Goal: Check status: Check status

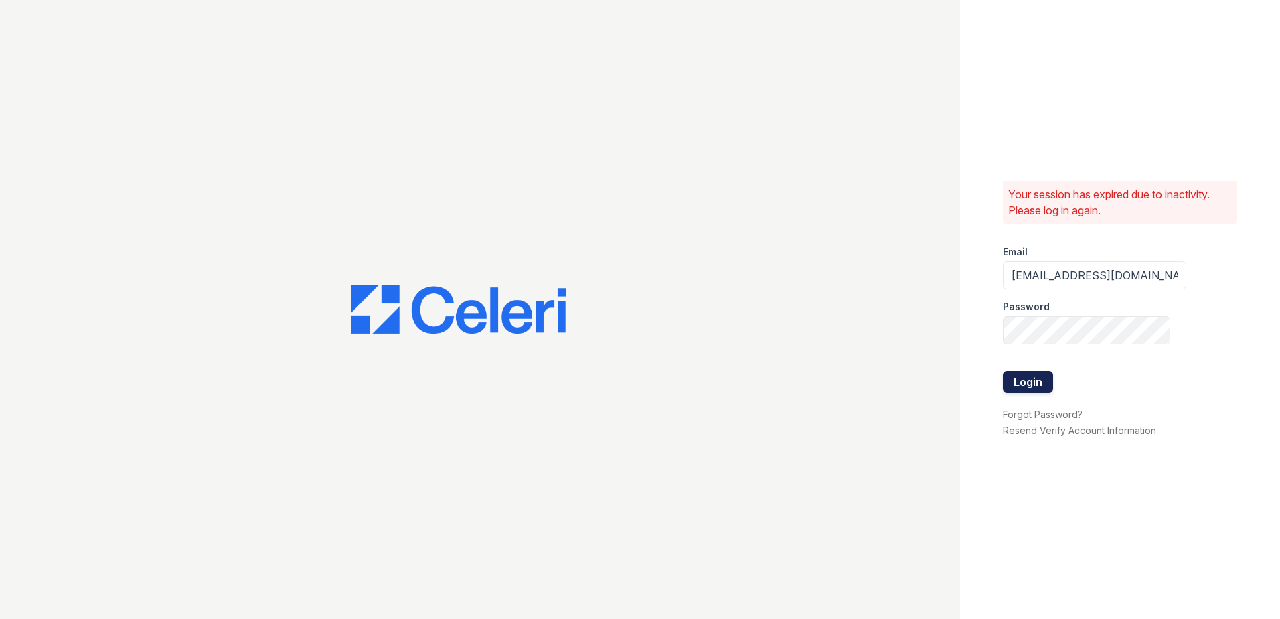
click at [1034, 380] on button "Login" at bounding box center [1028, 381] width 50 height 21
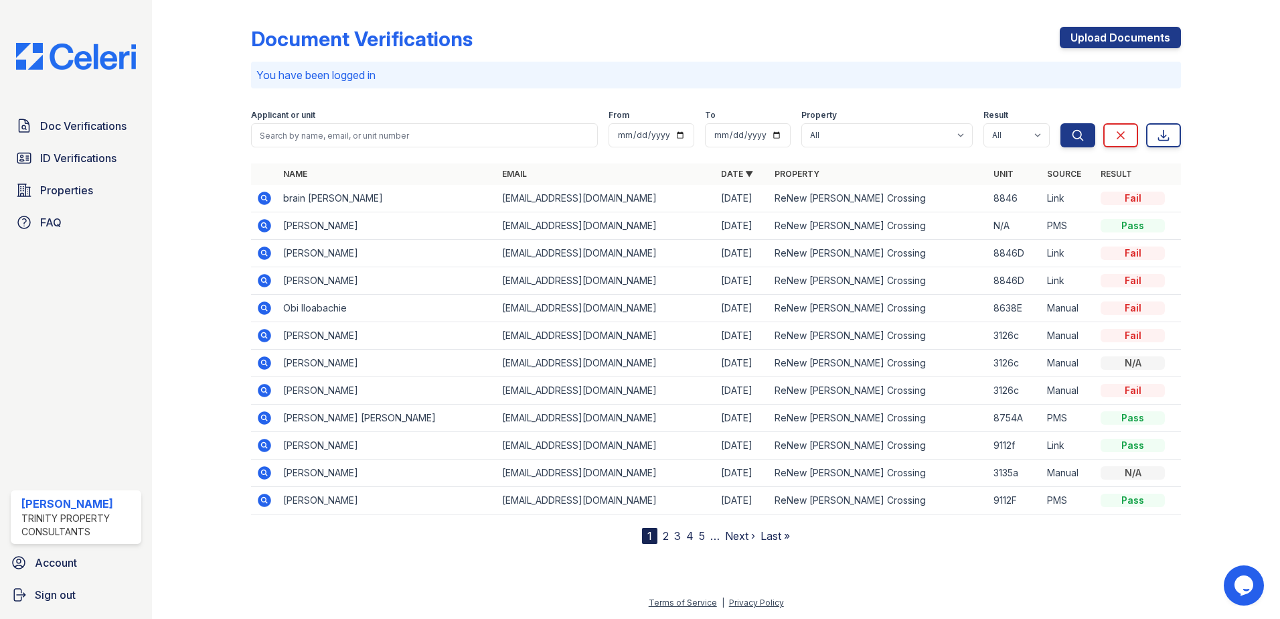
click at [264, 228] on icon at bounding box center [264, 225] width 13 height 13
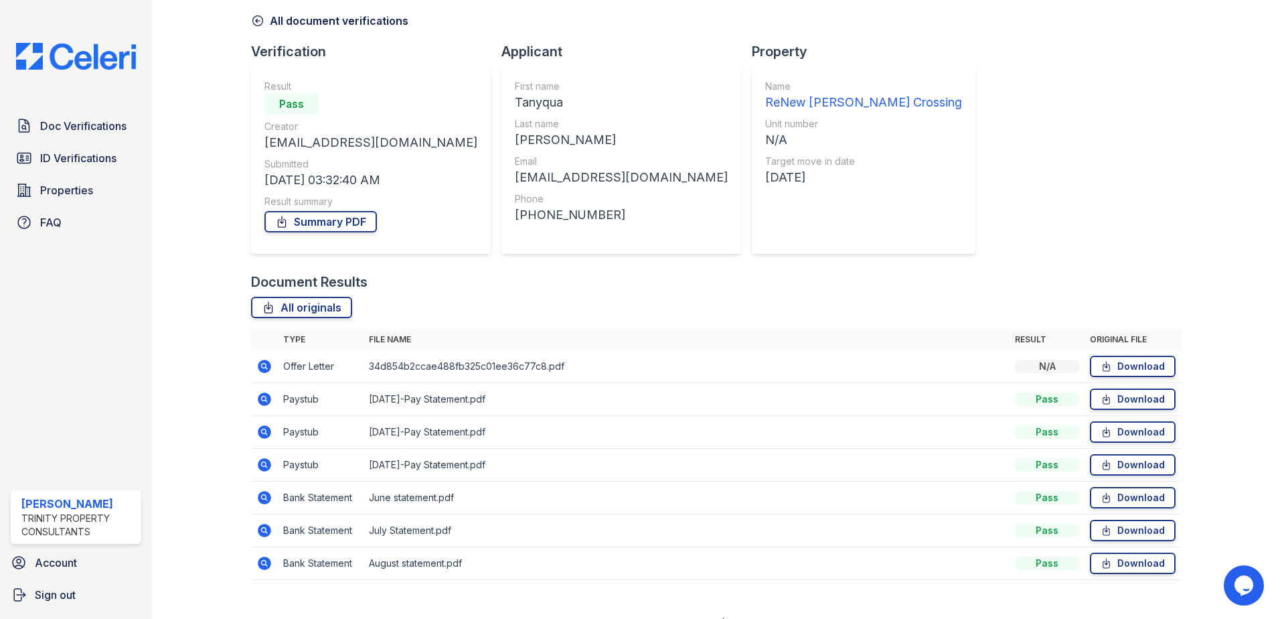
scroll to position [77, 0]
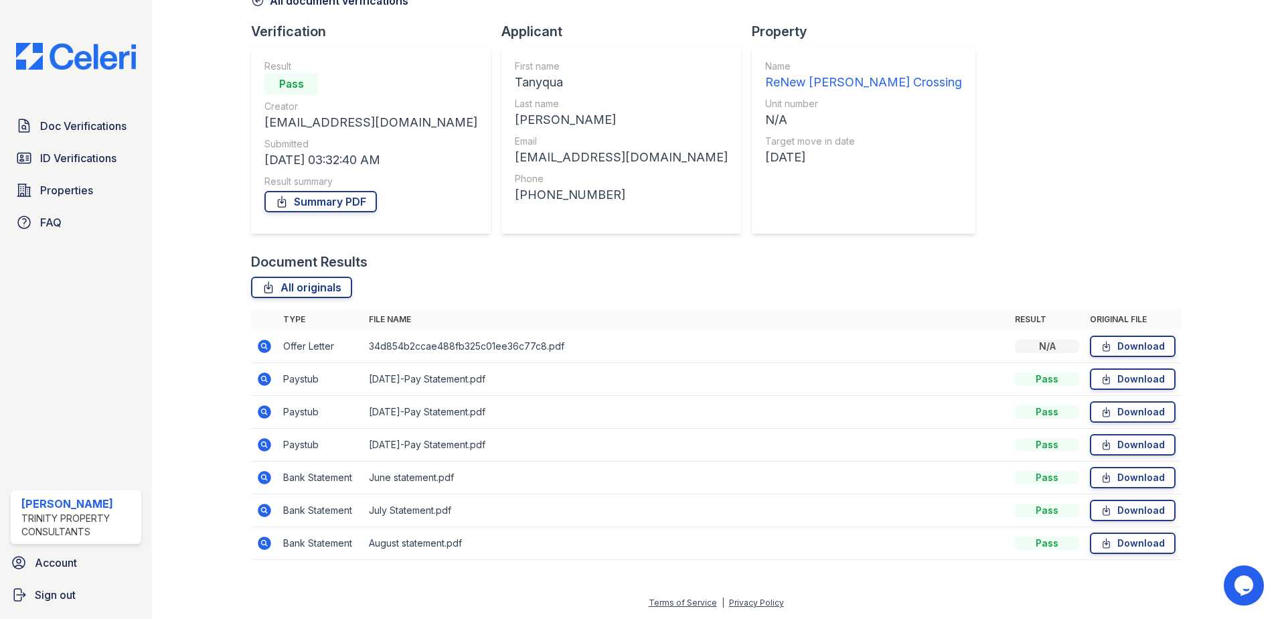
click at [279, 4] on link "All document verifications" at bounding box center [329, 1] width 157 height 16
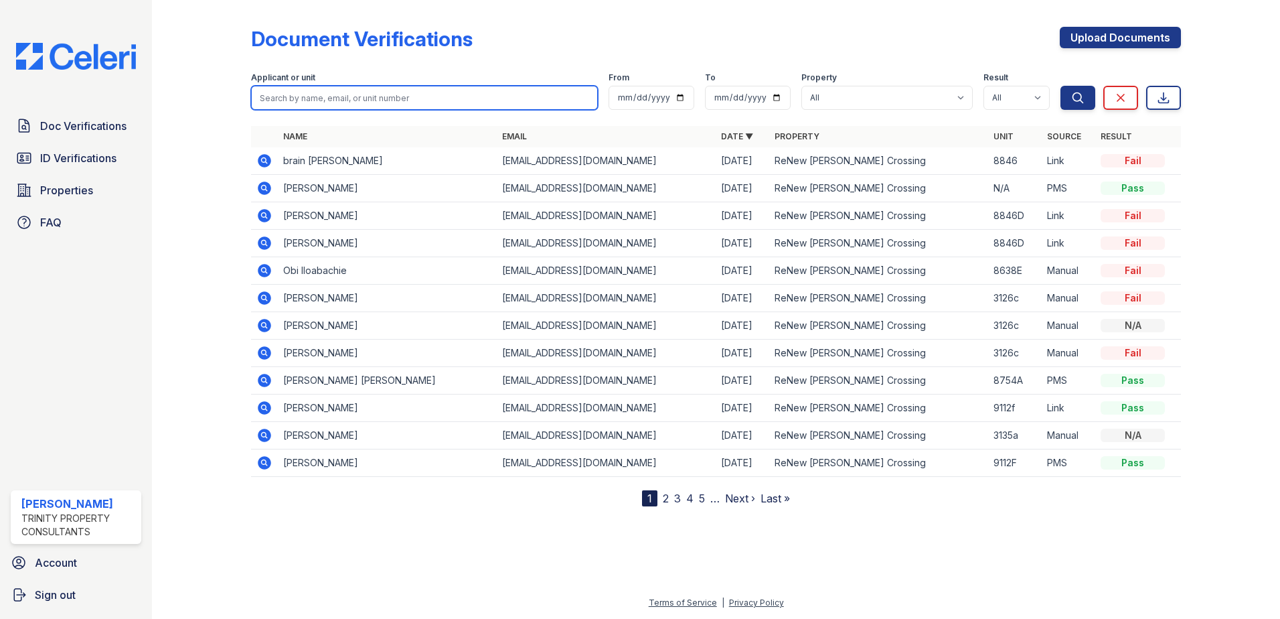
click at [388, 92] on input "search" at bounding box center [424, 98] width 347 height 24
type input "anita"
click at [1060, 86] on button "Search" at bounding box center [1077, 98] width 35 height 24
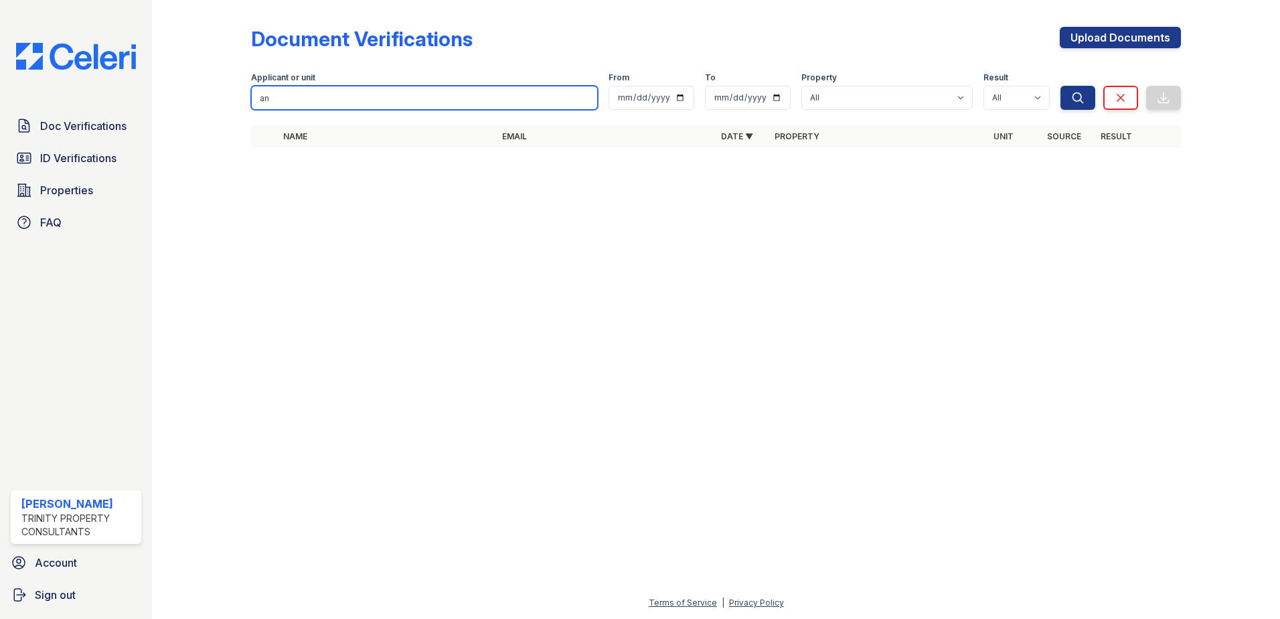
type input "an"
